Goal: Register for event/course

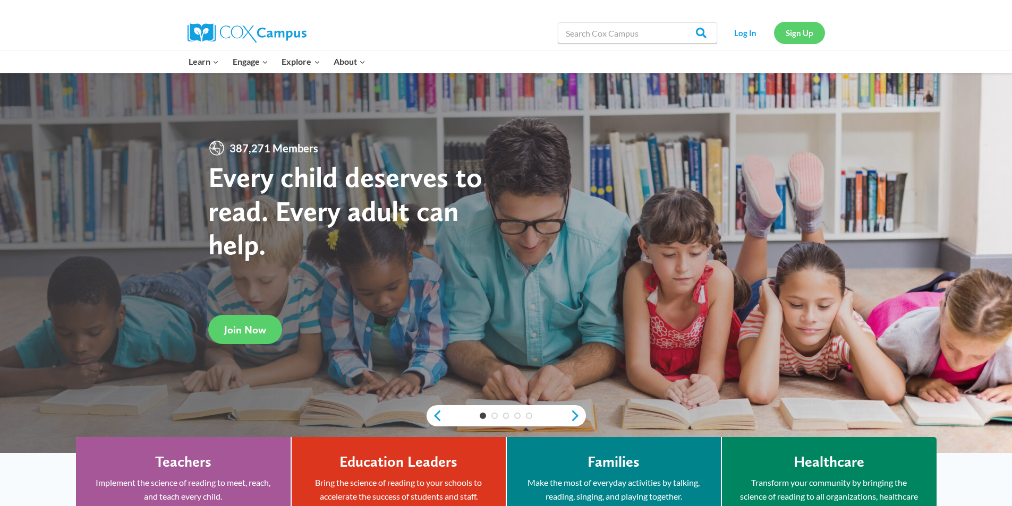
click at [808, 27] on link "Sign Up" at bounding box center [799, 33] width 51 height 22
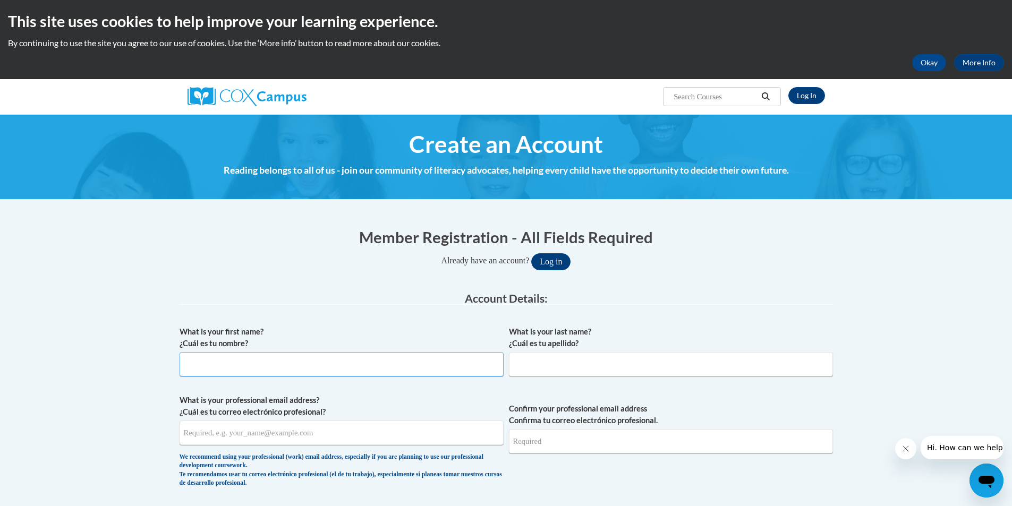
click at [283, 365] on input "What is your first name? ¿Cuál es tu nombre?" at bounding box center [342, 364] width 324 height 24
type input "Veronica"
click at [554, 362] on input "What is your last name? ¿Cuál es tu apellido?" at bounding box center [671, 364] width 324 height 24
type input "Gudino"
click at [267, 433] on input "What is your professional email address? ¿Cuál es tu correo electrónico profesi…" at bounding box center [342, 433] width 324 height 24
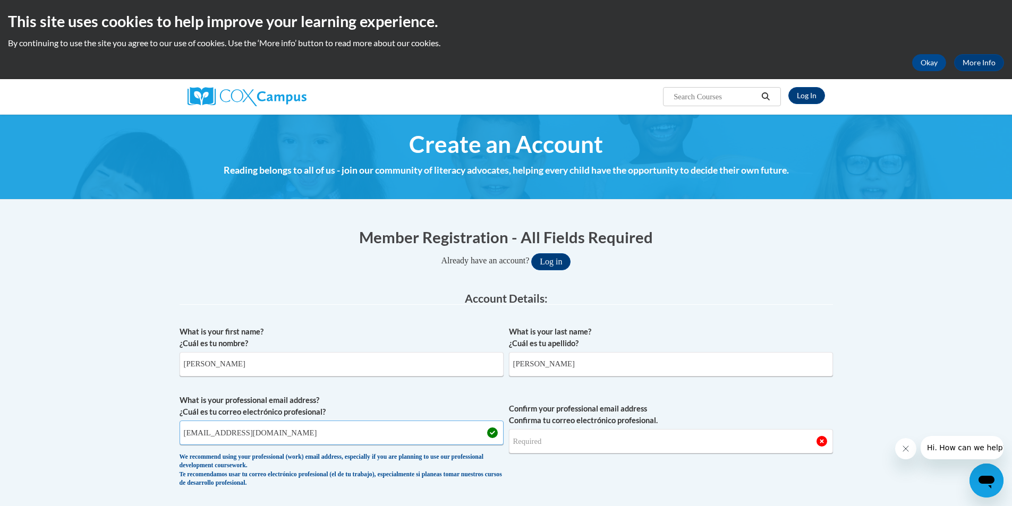
type input "vgudino@suzukischool.com"
click at [570, 440] on input "Confirm your professional email address Confirma tu correo electrónico profesio…" at bounding box center [671, 441] width 324 height 24
type input "vgudino@suzukischool.com"
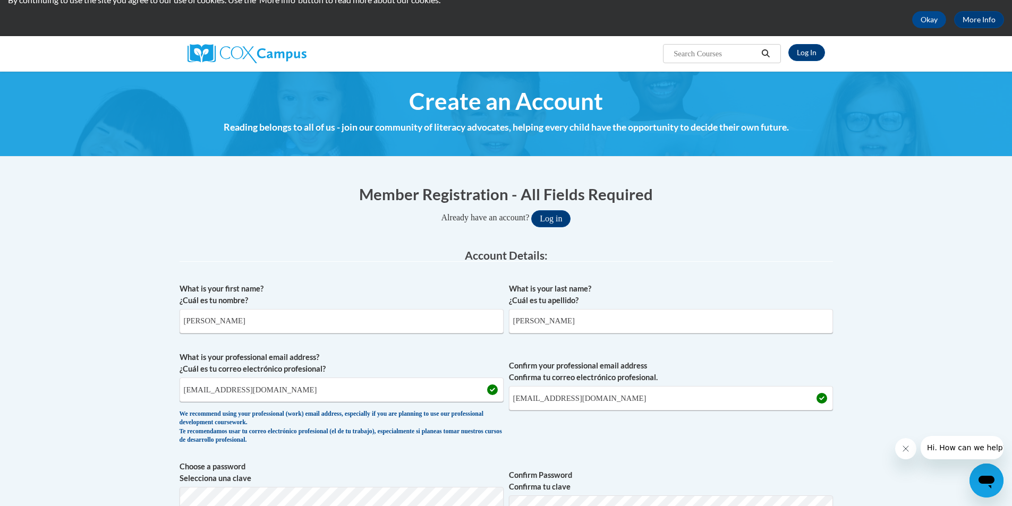
scroll to position [266, 0]
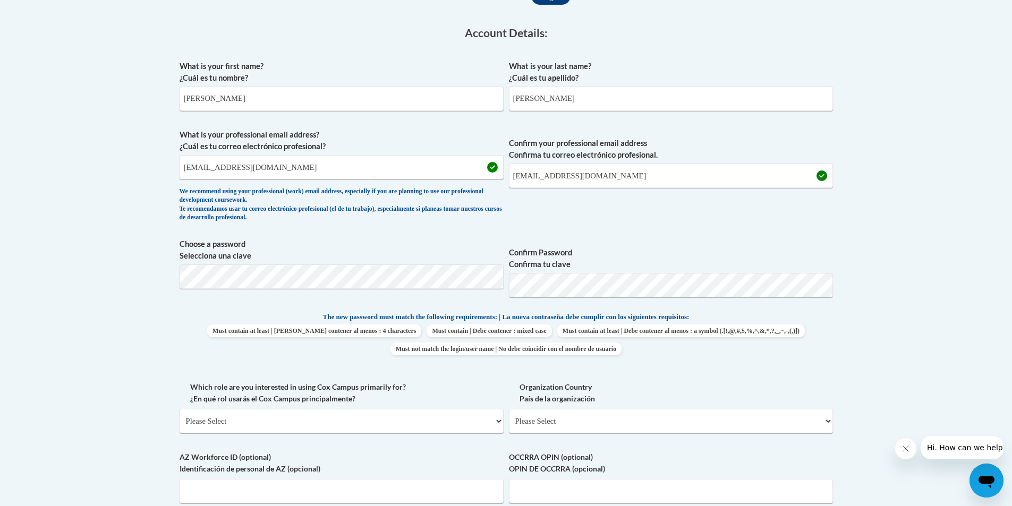
click at [957, 243] on body "This site uses cookies to help improve your learning experience. By continuing …" at bounding box center [506, 377] width 1012 height 1286
click at [981, 214] on body "This site uses cookies to help improve your learning experience. By continuing …" at bounding box center [506, 377] width 1012 height 1286
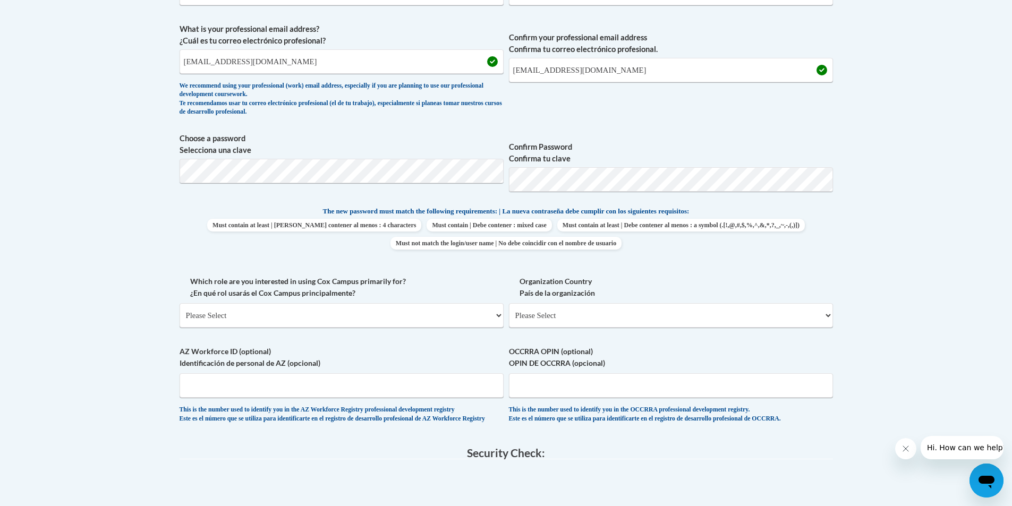
scroll to position [372, 0]
click at [223, 316] on select "Please Select College/University | Colegio/Universidad Community/Nonprofit Part…" at bounding box center [342, 315] width 324 height 24
select select "fbf2d438-af2f-41f8-98f1-81c410e29de3"
click at [180, 303] on select "Please Select College/University | Colegio/Universidad Community/Nonprofit Part…" at bounding box center [342, 315] width 324 height 24
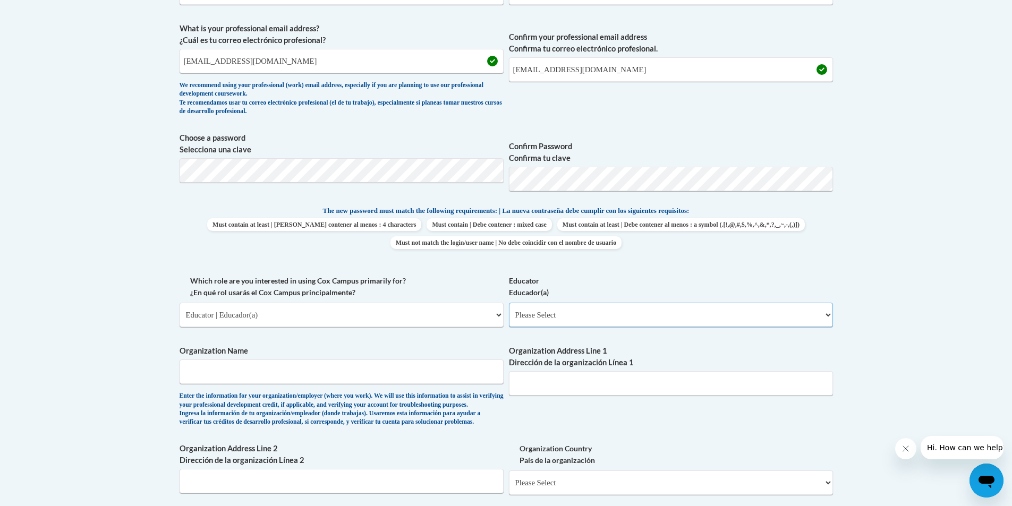
click at [545, 321] on select "Please Select Early Learning/Daycare Teacher/Family Home Care Provider | Maestr…" at bounding box center [671, 315] width 324 height 24
click at [228, 368] on input "Organization Name" at bounding box center [342, 372] width 324 height 24
type input "The Suzuki School"
click at [564, 383] on input "Organization Address Line 1 Dirección de la organización Línea 1" at bounding box center [671, 383] width 324 height 24
type input "650 North Avenue NE"
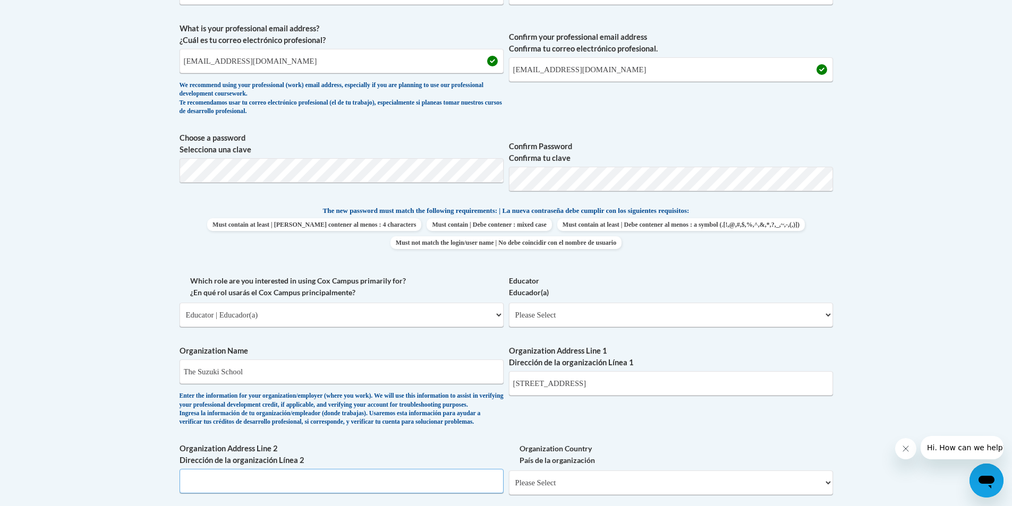
type input "Suite 206"
type input "650 North Avenue NE. Atlanta 30308"
click at [959, 267] on body "This site uses cookies to help improve your learning experience. By continuing …" at bounding box center [506, 355] width 1012 height 1454
click at [589, 387] on input "650 North Avenue NE. Atlanta 30308" at bounding box center [671, 383] width 324 height 24
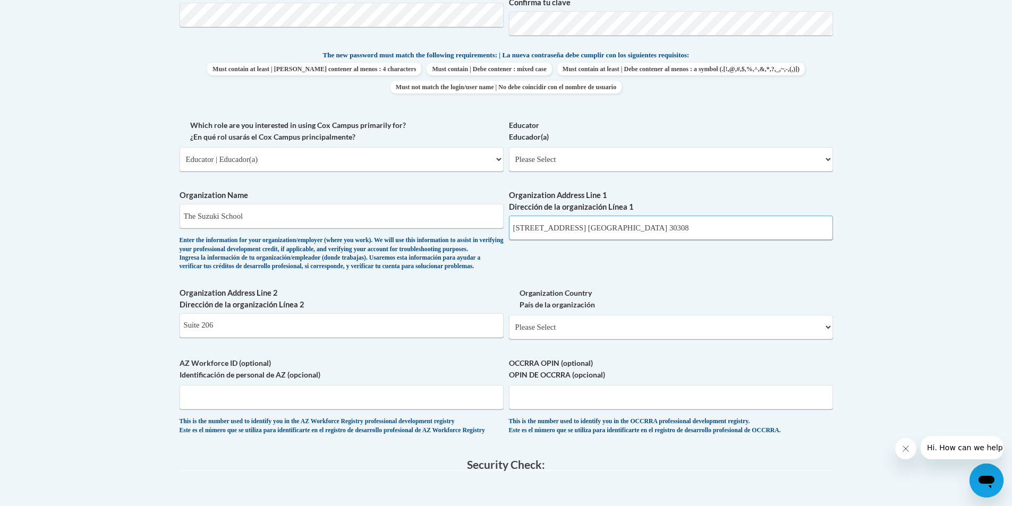
scroll to position [531, 0]
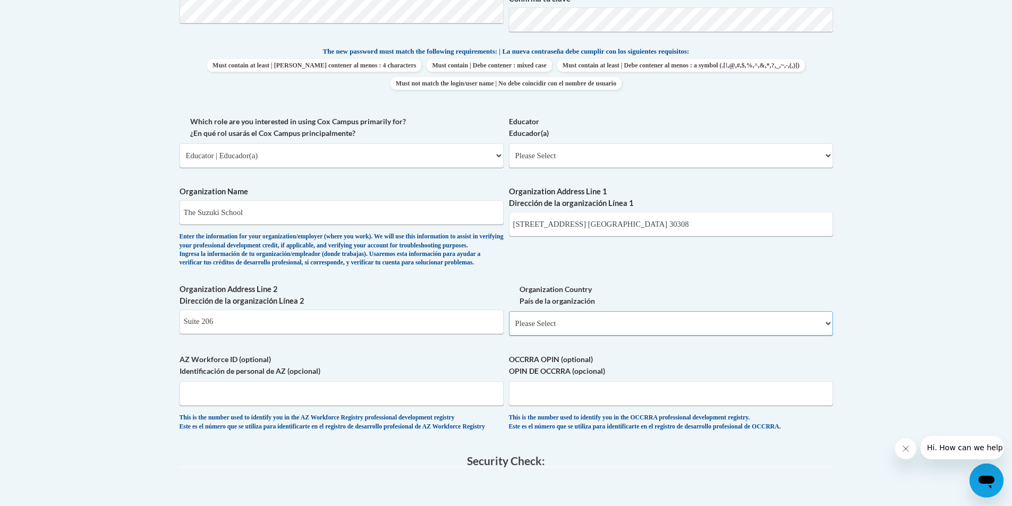
click at [553, 336] on select "Please Select United States | Estados Unidos Outside of the United States | Fue…" at bounding box center [671, 323] width 324 height 24
select select "ad49bcad-a171-4b2e-b99c-48b446064914"
click at [509, 328] on select "Please Select United States | Estados Unidos Outside of the United States | Fue…" at bounding box center [671, 323] width 324 height 24
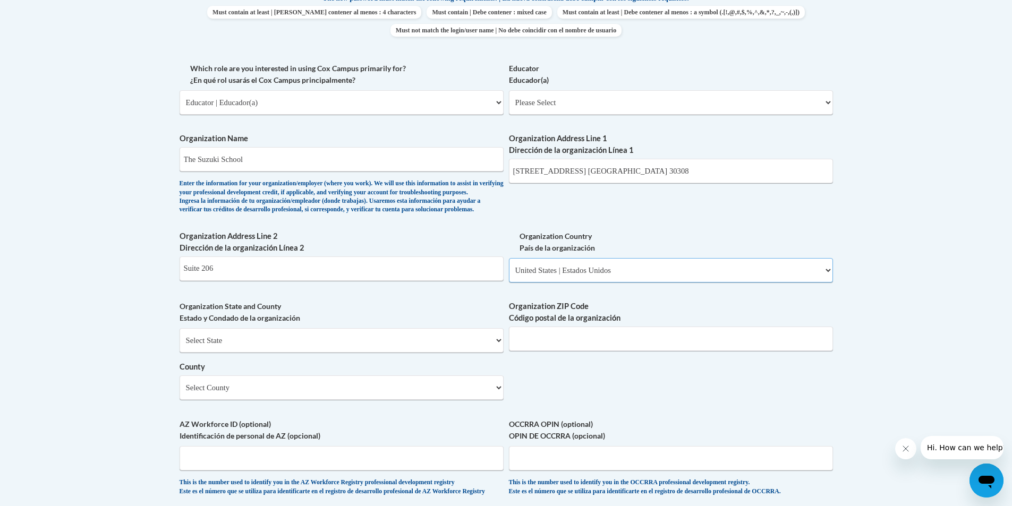
scroll to position [744, 0]
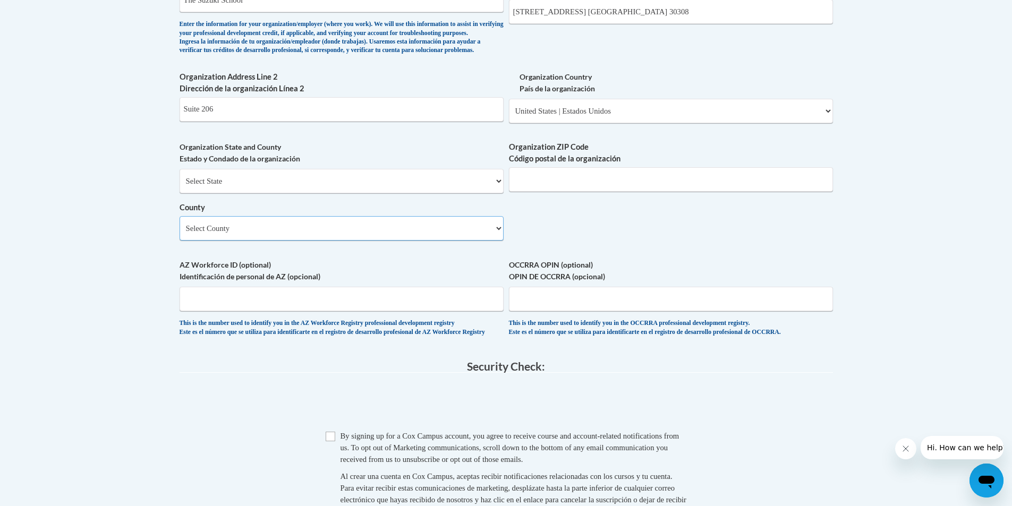
click at [249, 241] on select "Select County Appling Atkinson Bacon Baker Baldwin Banks Barrow Bartow Ben Hill…" at bounding box center [342, 228] width 324 height 24
select select "Fulton"
click at [180, 234] on select "Select County Appling Atkinson Bacon Baker Baldwin Banks Barrow Bartow Ben Hill…" at bounding box center [342, 228] width 324 height 24
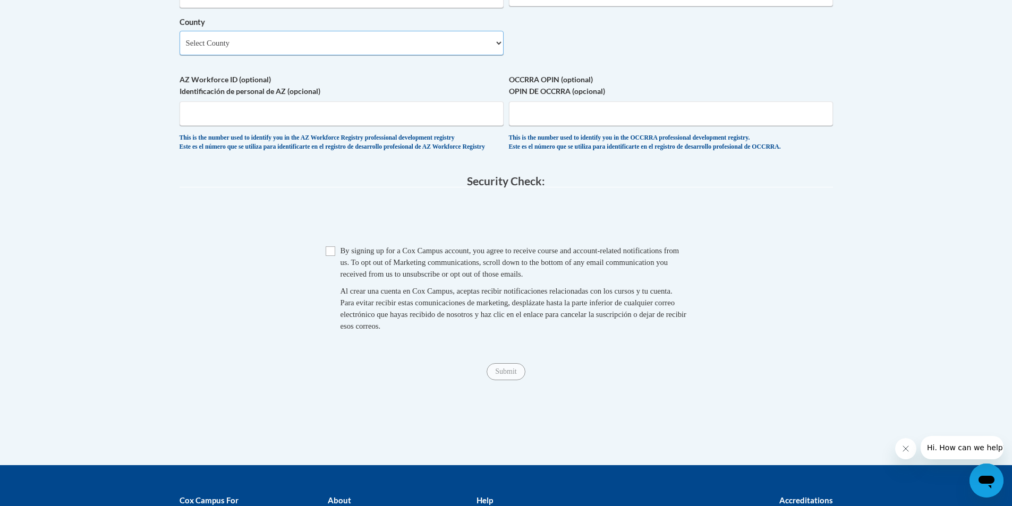
scroll to position [956, 0]
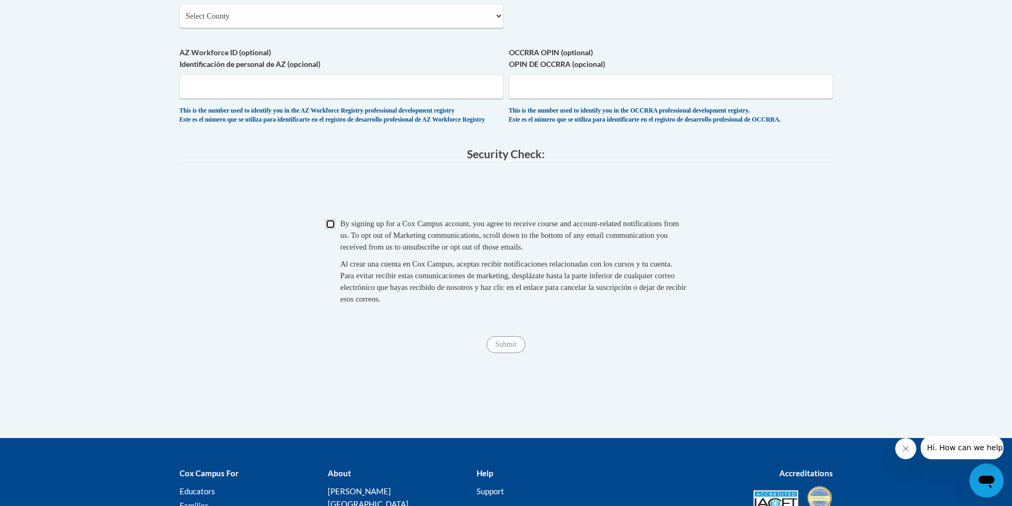
click at [335, 229] on input "Checkbox" at bounding box center [331, 224] width 10 height 10
checkbox input "true"
click at [505, 353] on input "Submit" at bounding box center [506, 344] width 38 height 17
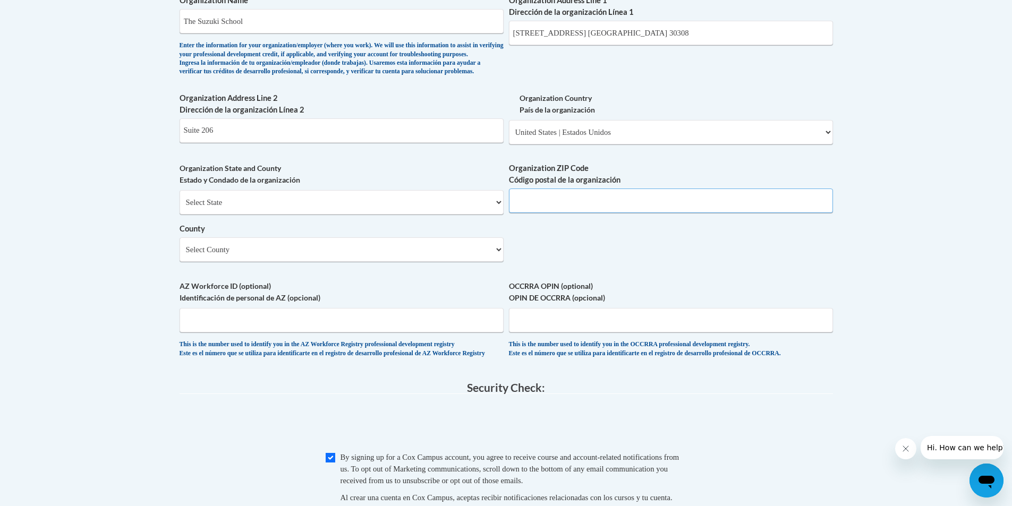
scroll to position [610, 0]
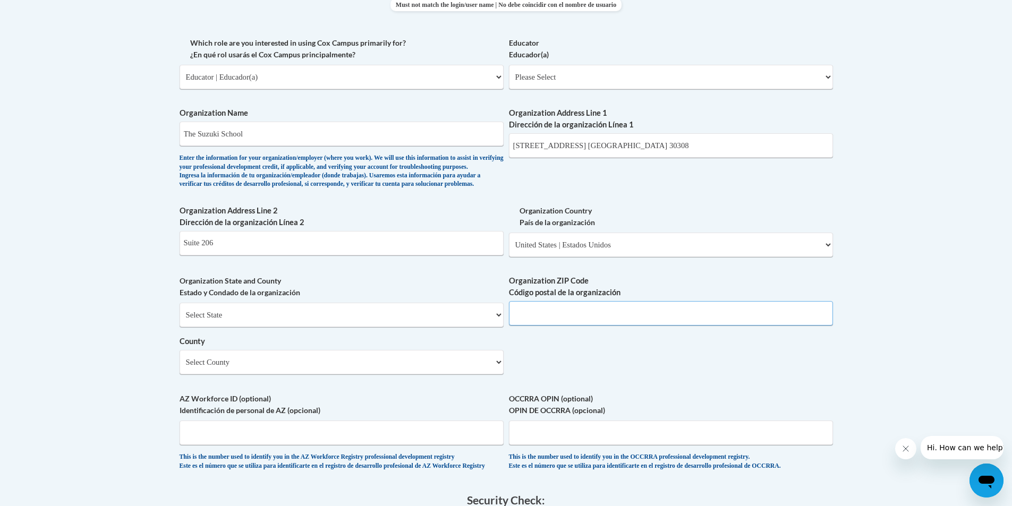
click at [530, 326] on input "Organization ZIP Code Código postal de la organización" at bounding box center [671, 313] width 324 height 24
type input "30308"
click at [661, 147] on input "650 North Avenue NE. Atlanta 30308" at bounding box center [671, 145] width 324 height 24
click at [589, 149] on input "650 North Avenue NE. Atlanta" at bounding box center [671, 145] width 324 height 24
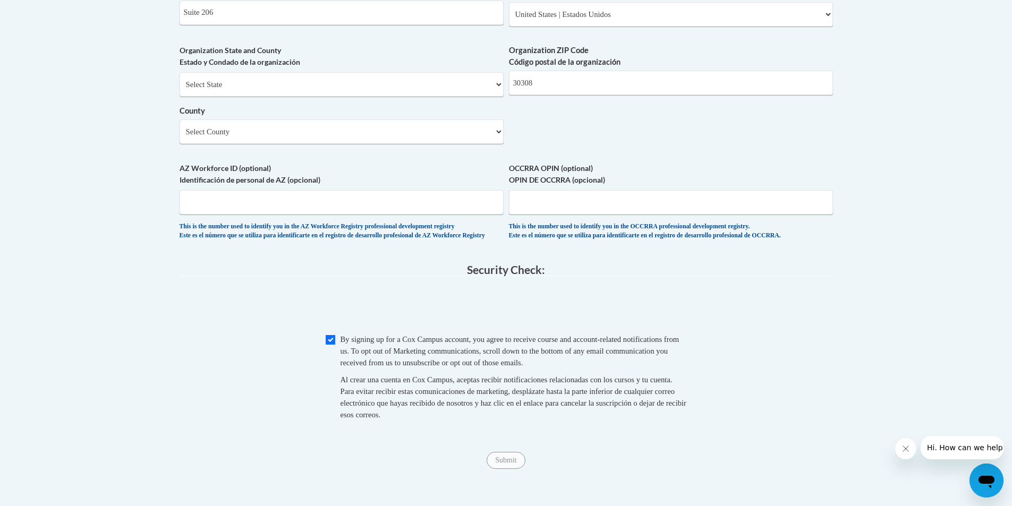
scroll to position [876, 0]
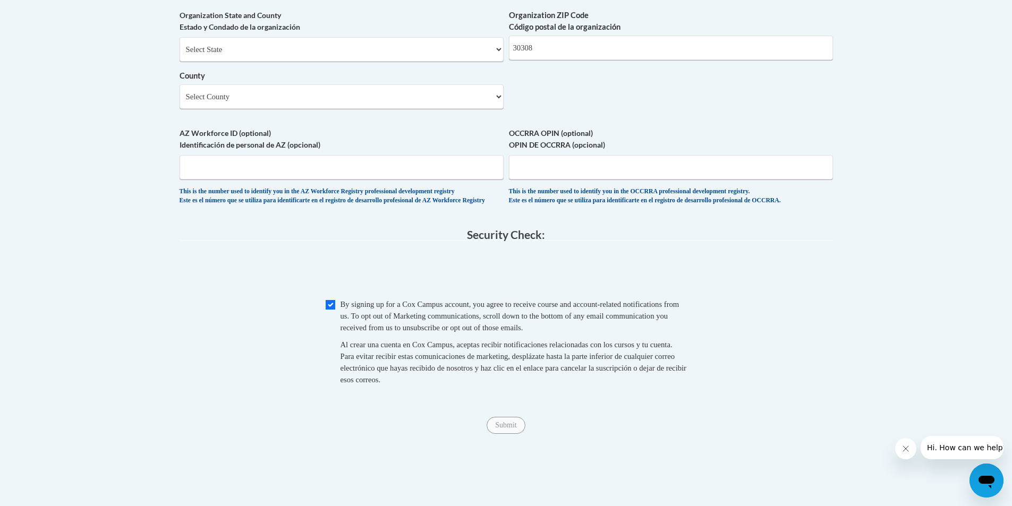
type input "650 North Avenue NE, Atlanta"
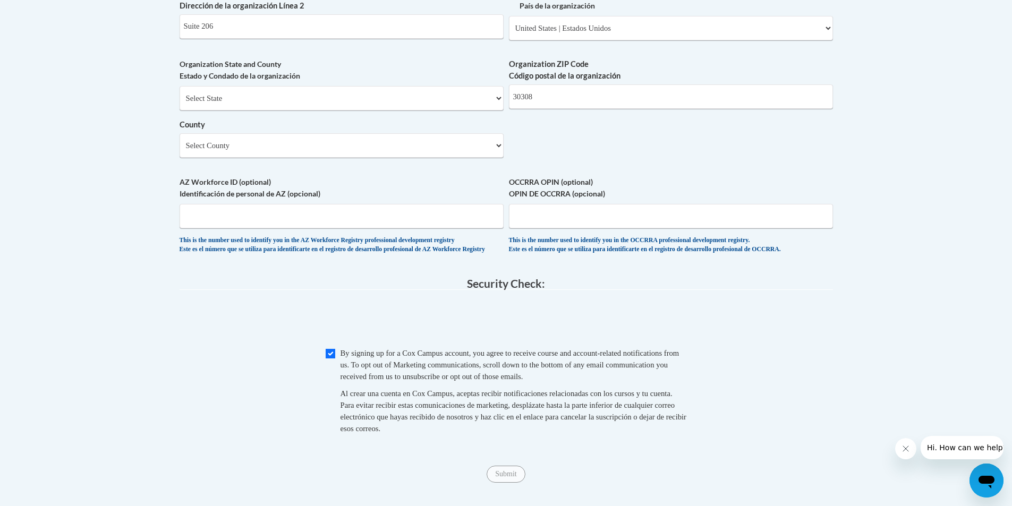
scroll to position [824, 0]
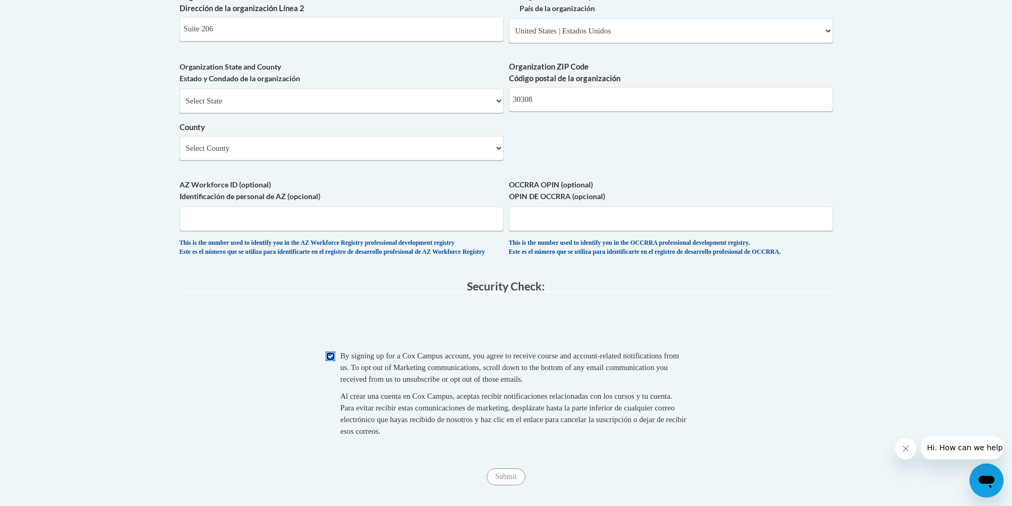
click at [331, 361] on input "Checkbox" at bounding box center [331, 357] width 10 height 10
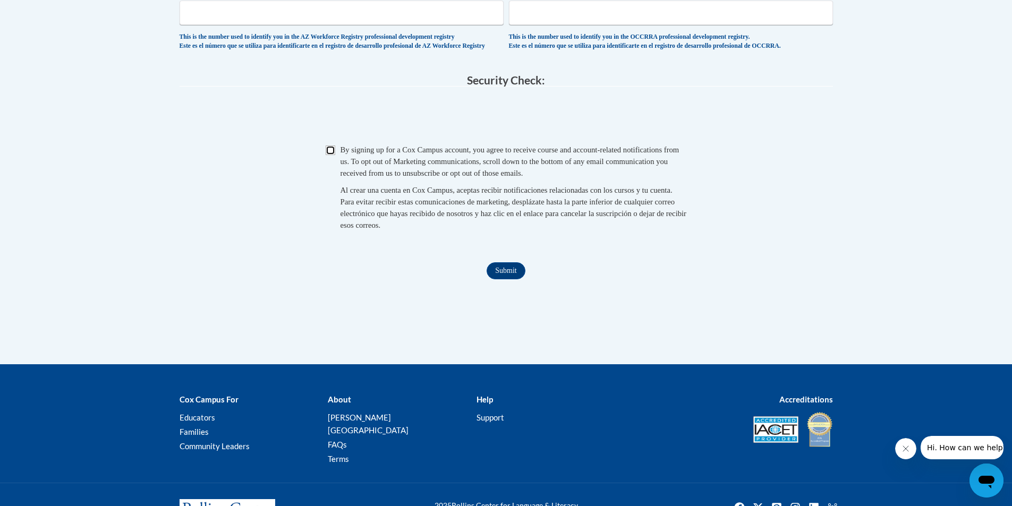
scroll to position [1037, 0]
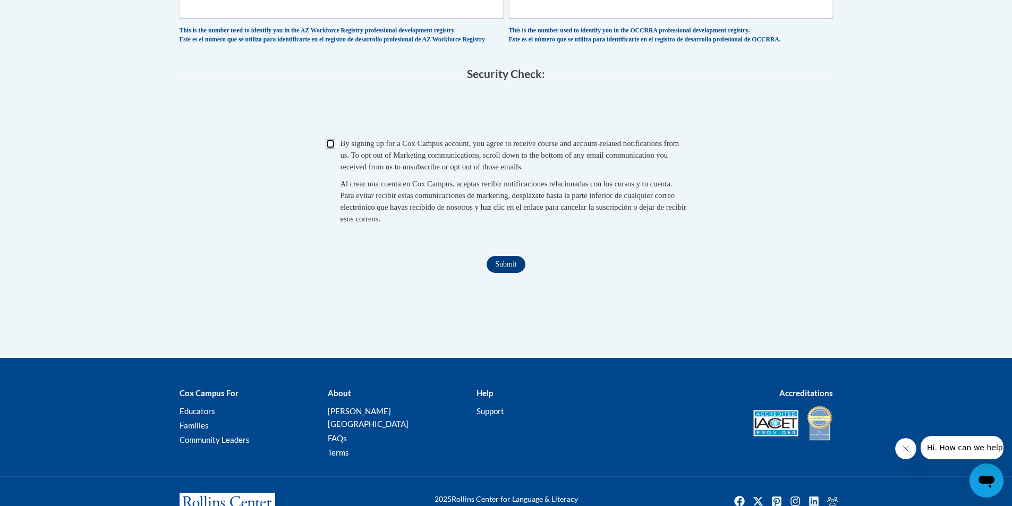
click at [330, 149] on input "Checkbox" at bounding box center [331, 144] width 10 height 10
checkbox input "true"
click at [493, 273] on input "Submit" at bounding box center [506, 264] width 38 height 17
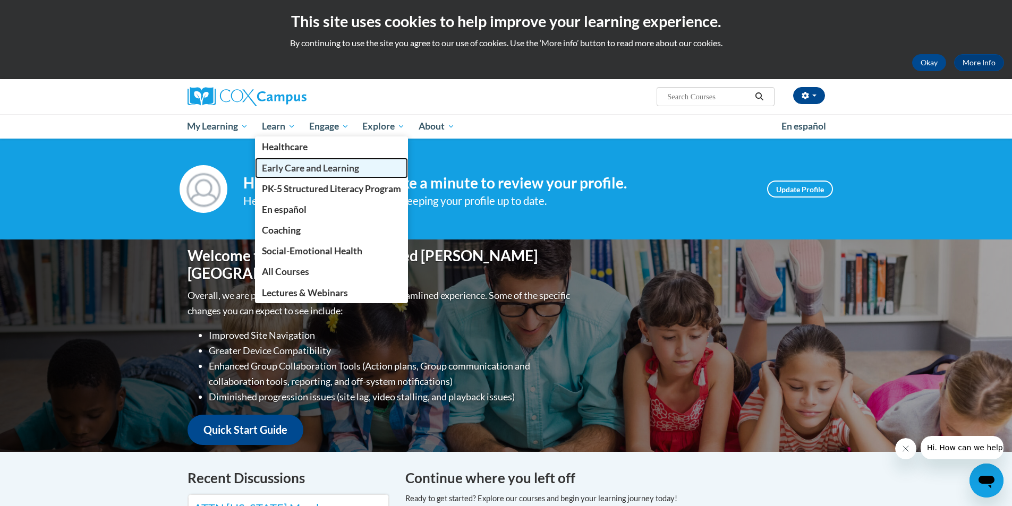
click at [343, 169] on span "Early Care and Learning" at bounding box center [310, 168] width 97 height 11
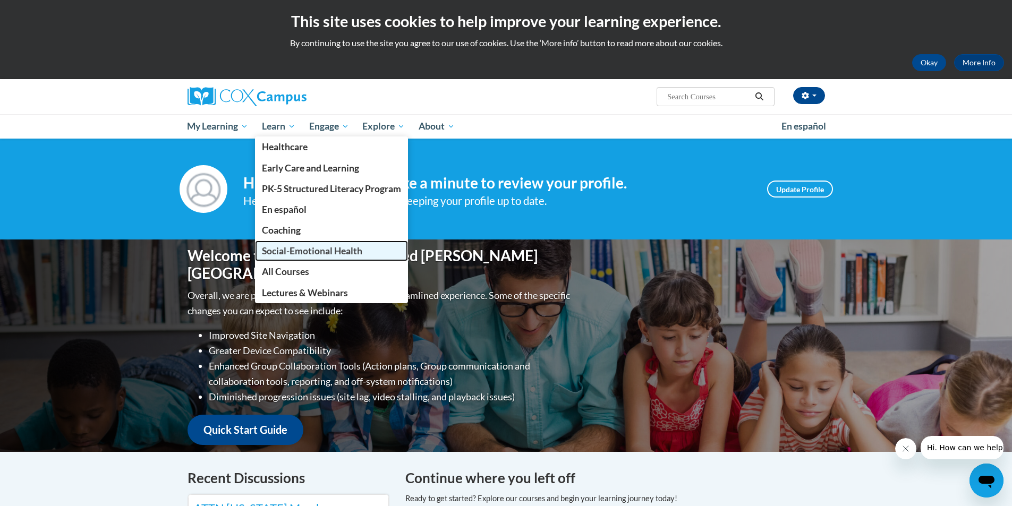
click at [298, 253] on span "Social-Emotional Health" at bounding box center [312, 250] width 100 height 11
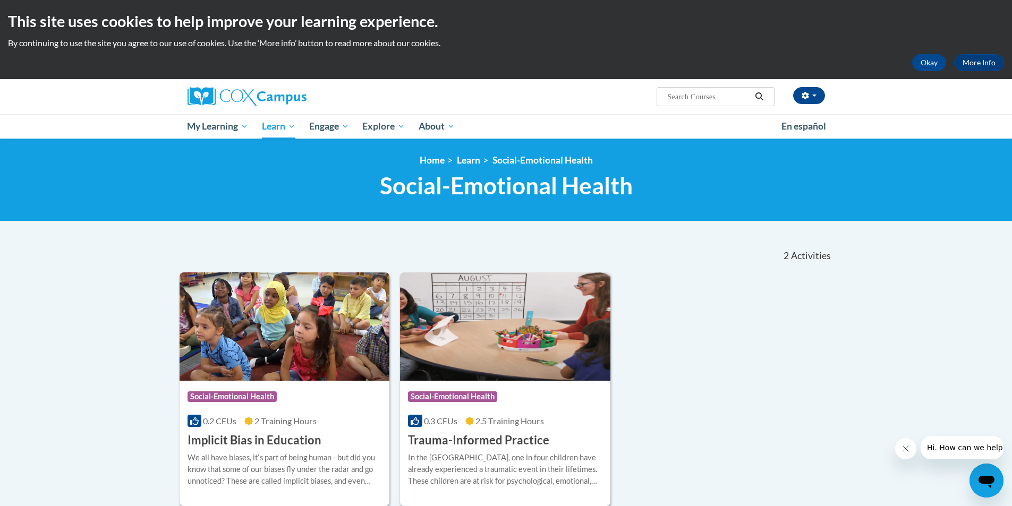
scroll to position [53, 0]
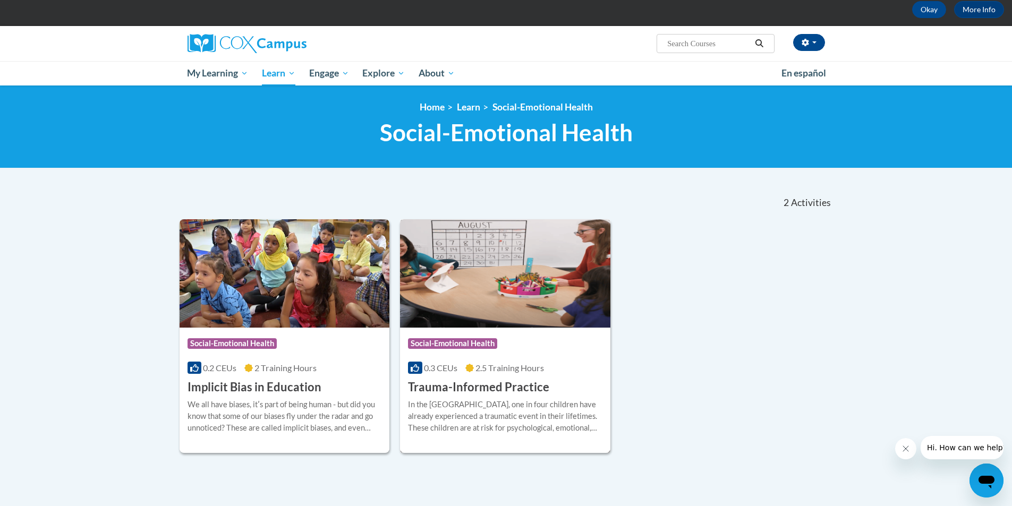
click at [457, 386] on h3 "Trauma-Informed Practice" at bounding box center [478, 387] width 141 height 16
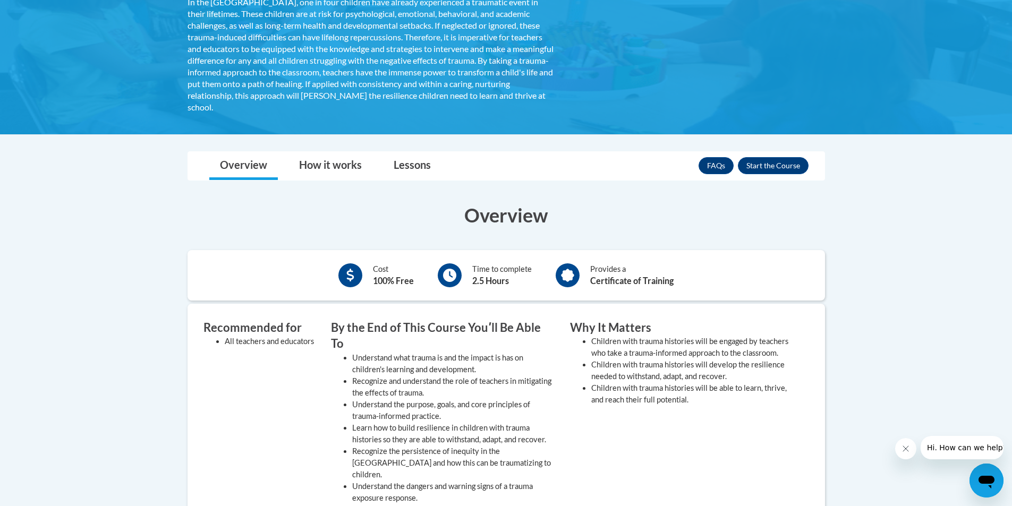
scroll to position [213, 0]
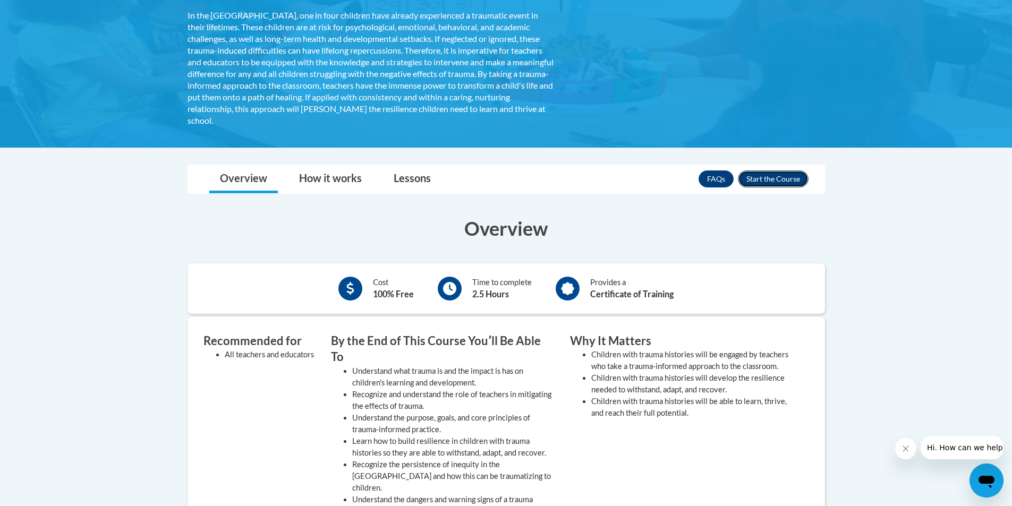
click at [779, 178] on button "Enroll" at bounding box center [773, 179] width 71 height 17
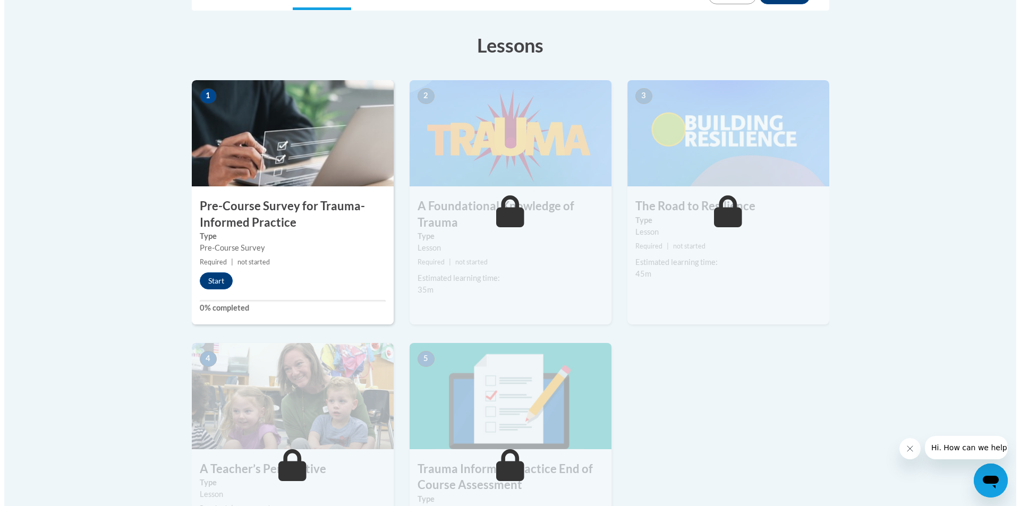
scroll to position [266, 0]
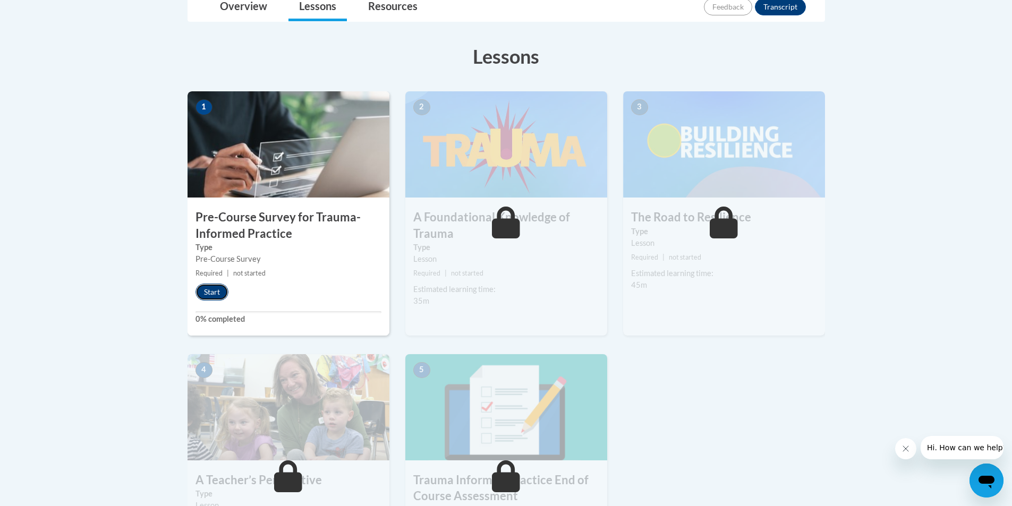
click at [202, 290] on button "Start" at bounding box center [212, 292] width 33 height 17
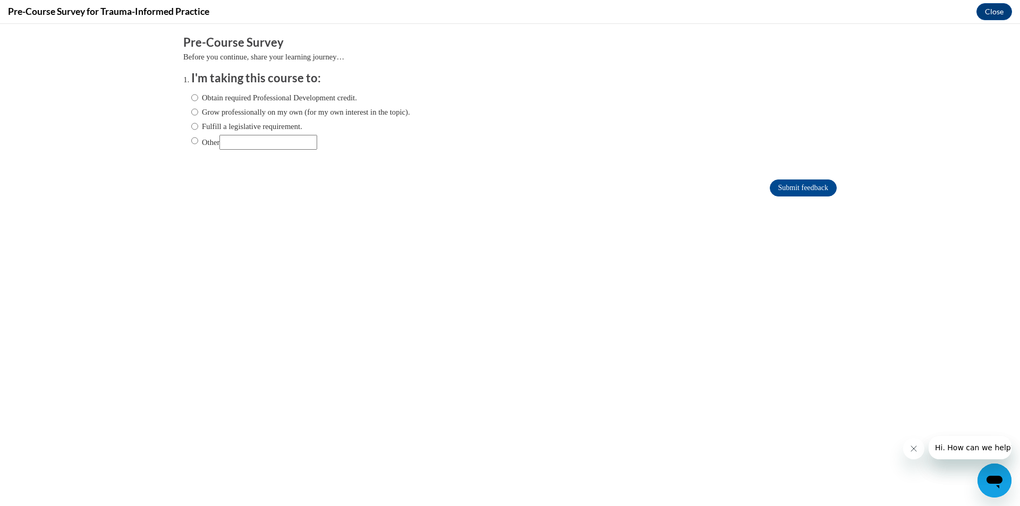
scroll to position [0, 0]
click at [191, 103] on input "Obtain required Professional Development credit." at bounding box center [194, 98] width 7 height 12
radio input "true"
click at [191, 115] on label "Grow professionally on my own (for my own interest in the topic)." at bounding box center [300, 112] width 219 height 12
click at [191, 115] on input "Grow professionally on my own (for my own interest in the topic)." at bounding box center [194, 112] width 7 height 12
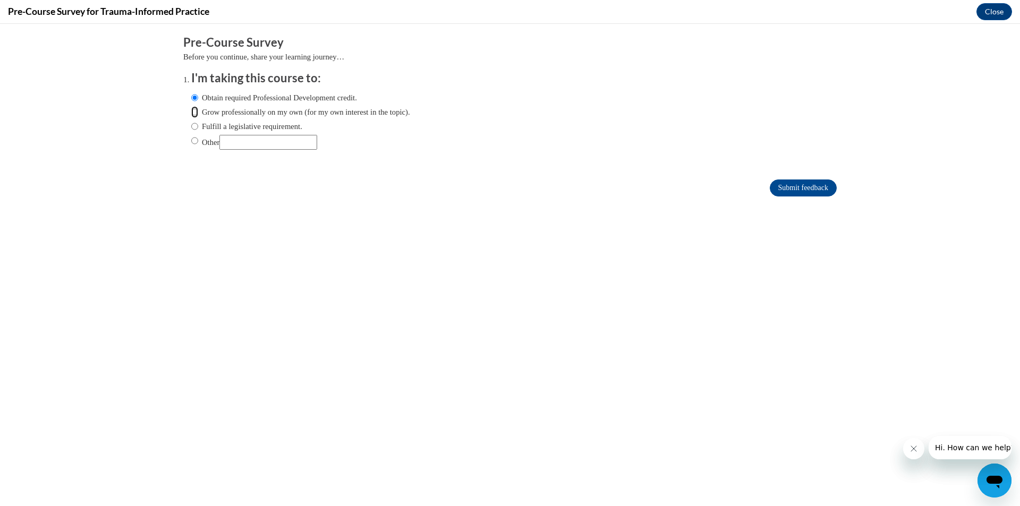
radio input "true"
click at [191, 95] on input "Obtain required Professional Development credit." at bounding box center [194, 98] width 7 height 12
radio input "true"
click at [783, 184] on input "Submit feedback" at bounding box center [803, 188] width 67 height 17
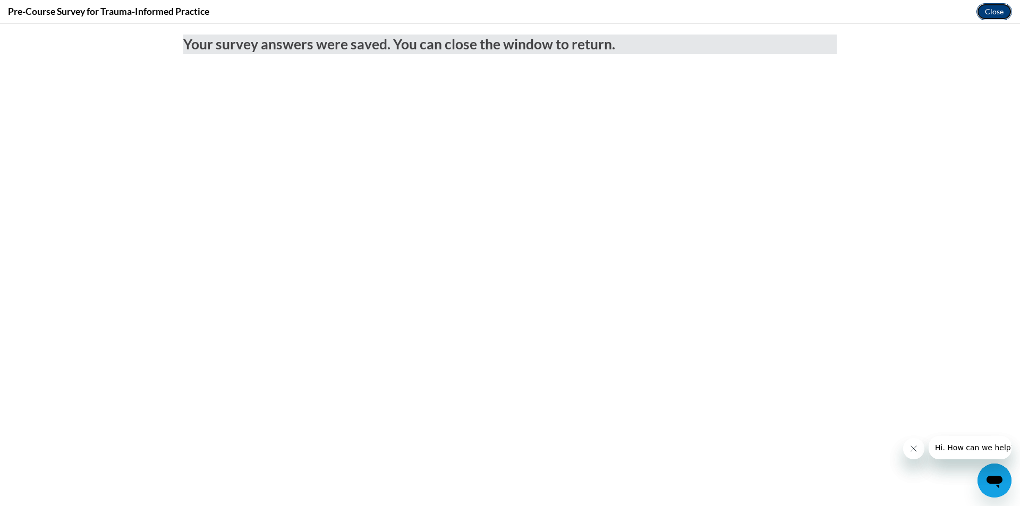
drag, startPoint x: 1011, startPoint y: 13, endPoint x: 1000, endPoint y: 17, distance: 11.8
click at [1012, 13] on div "Pre-Course Survey for Trauma-Informed Practice Close" at bounding box center [510, 12] width 1020 height 24
click at [992, 11] on button "Close" at bounding box center [995, 11] width 36 height 17
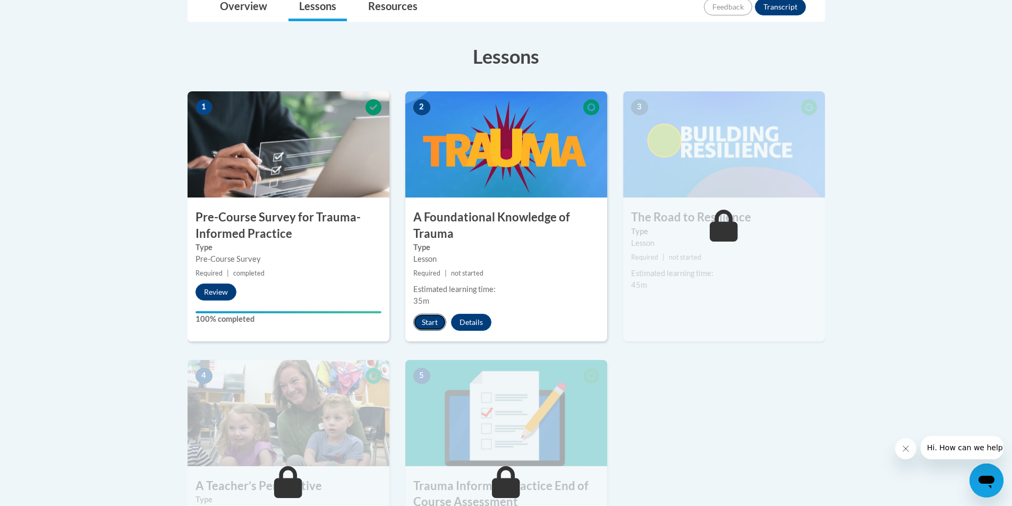
click at [431, 324] on button "Start" at bounding box center [429, 322] width 33 height 17
